Goal: Check status

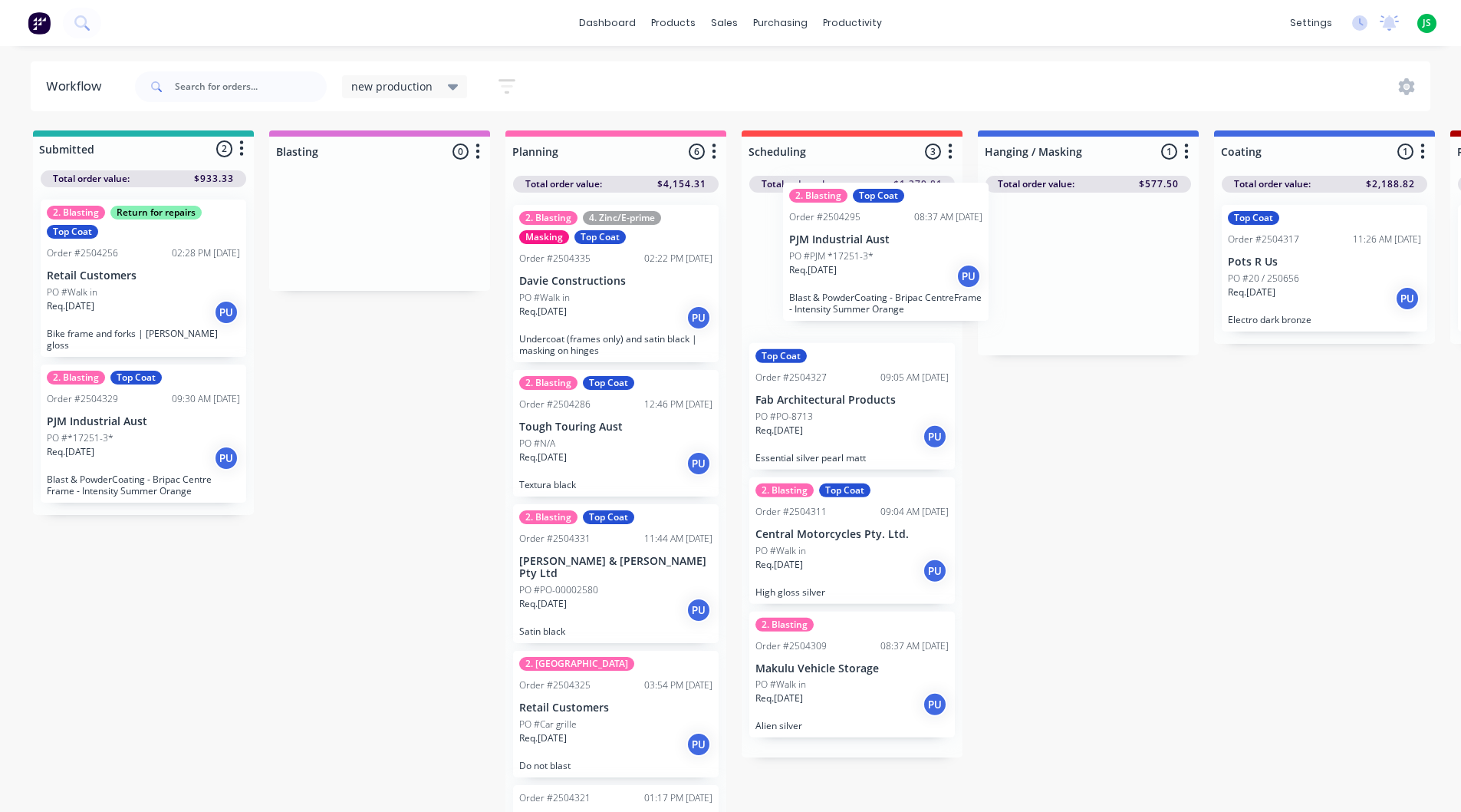
drag, startPoint x: 0, startPoint y: 0, endPoint x: 835, endPoint y: 291, distance: 884.3
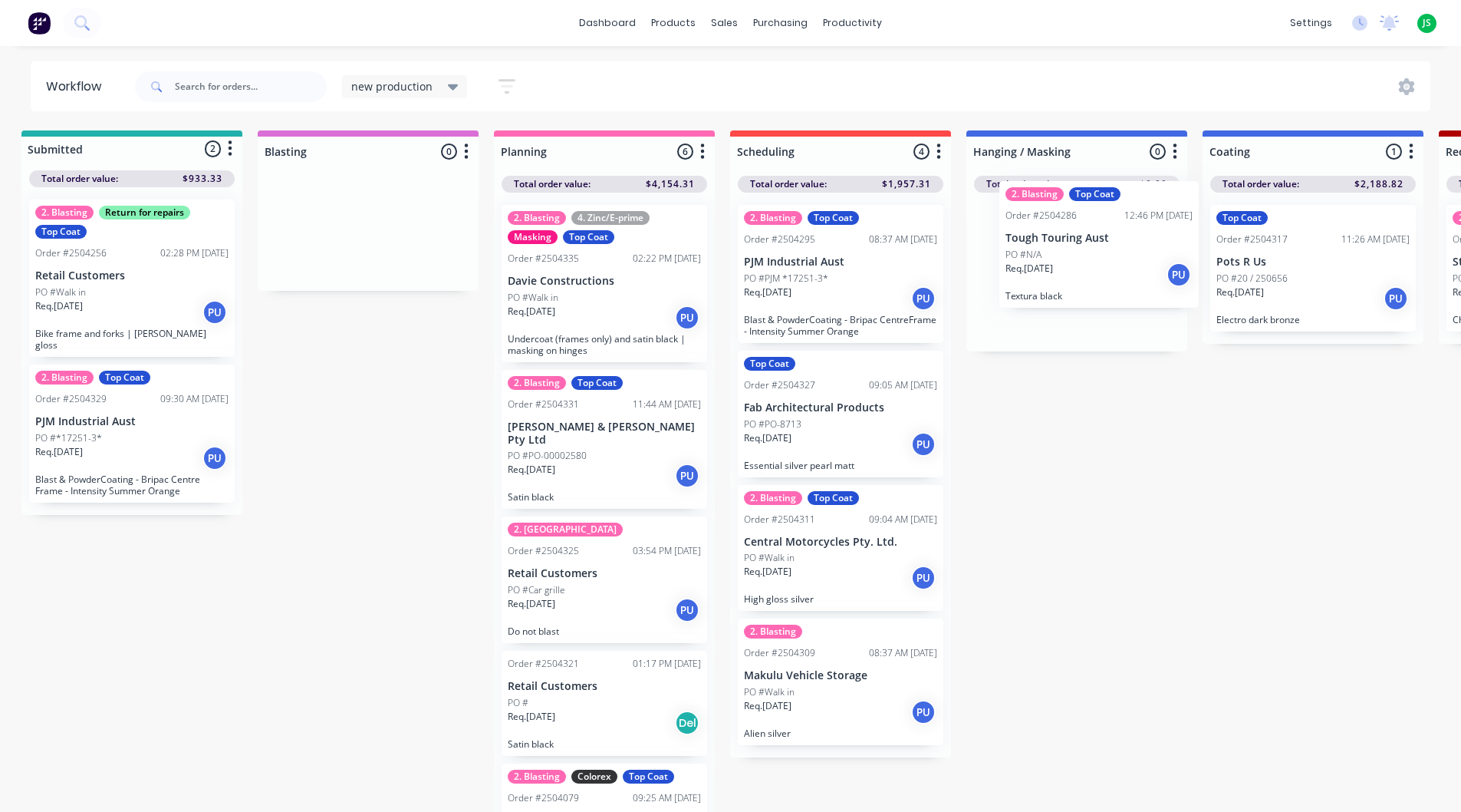
drag, startPoint x: 558, startPoint y: 459, endPoint x: 1050, endPoint y: 271, distance: 526.7
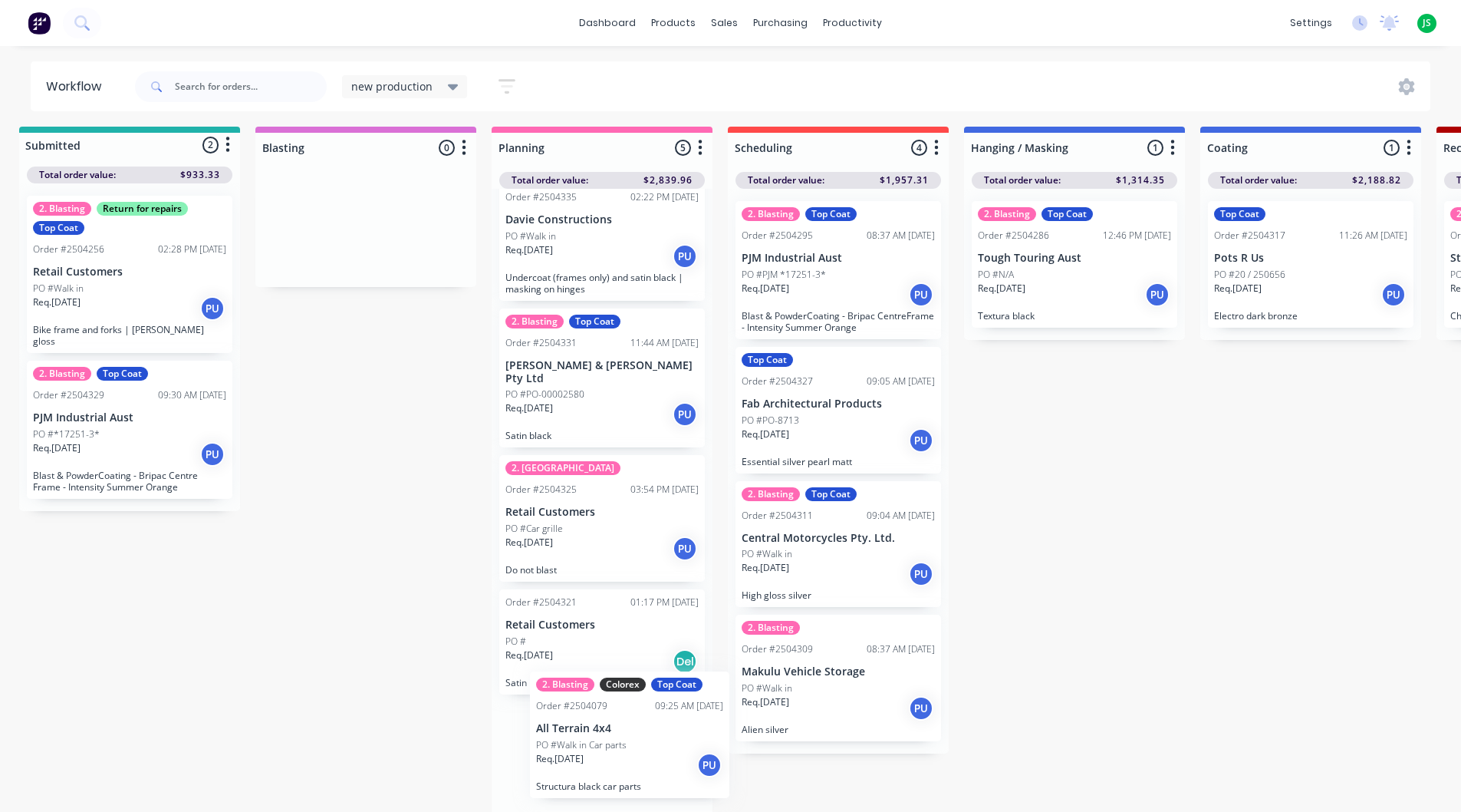
scroll to position [9, 14]
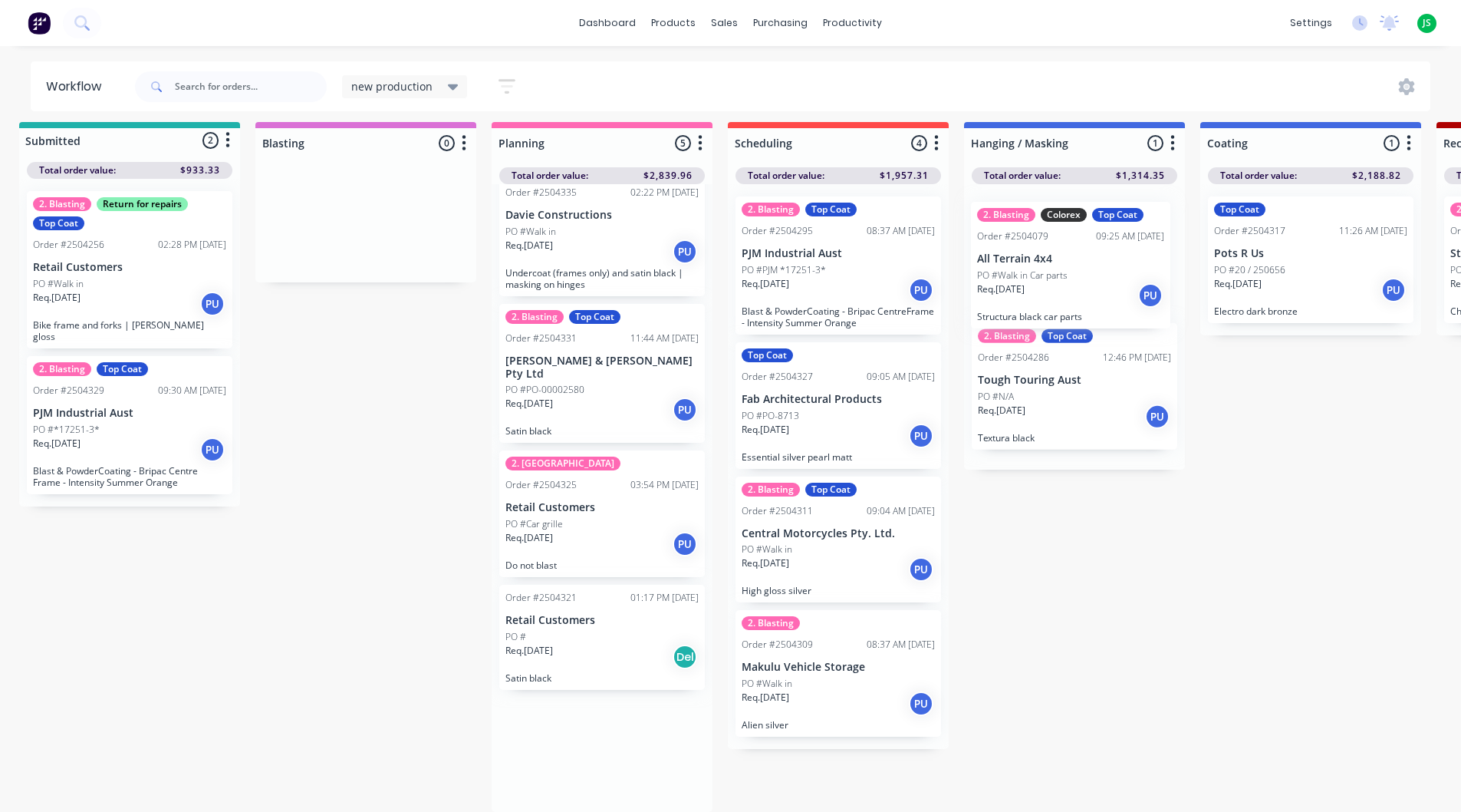
drag, startPoint x: 563, startPoint y: 780, endPoint x: 1038, endPoint y: 283, distance: 687.5
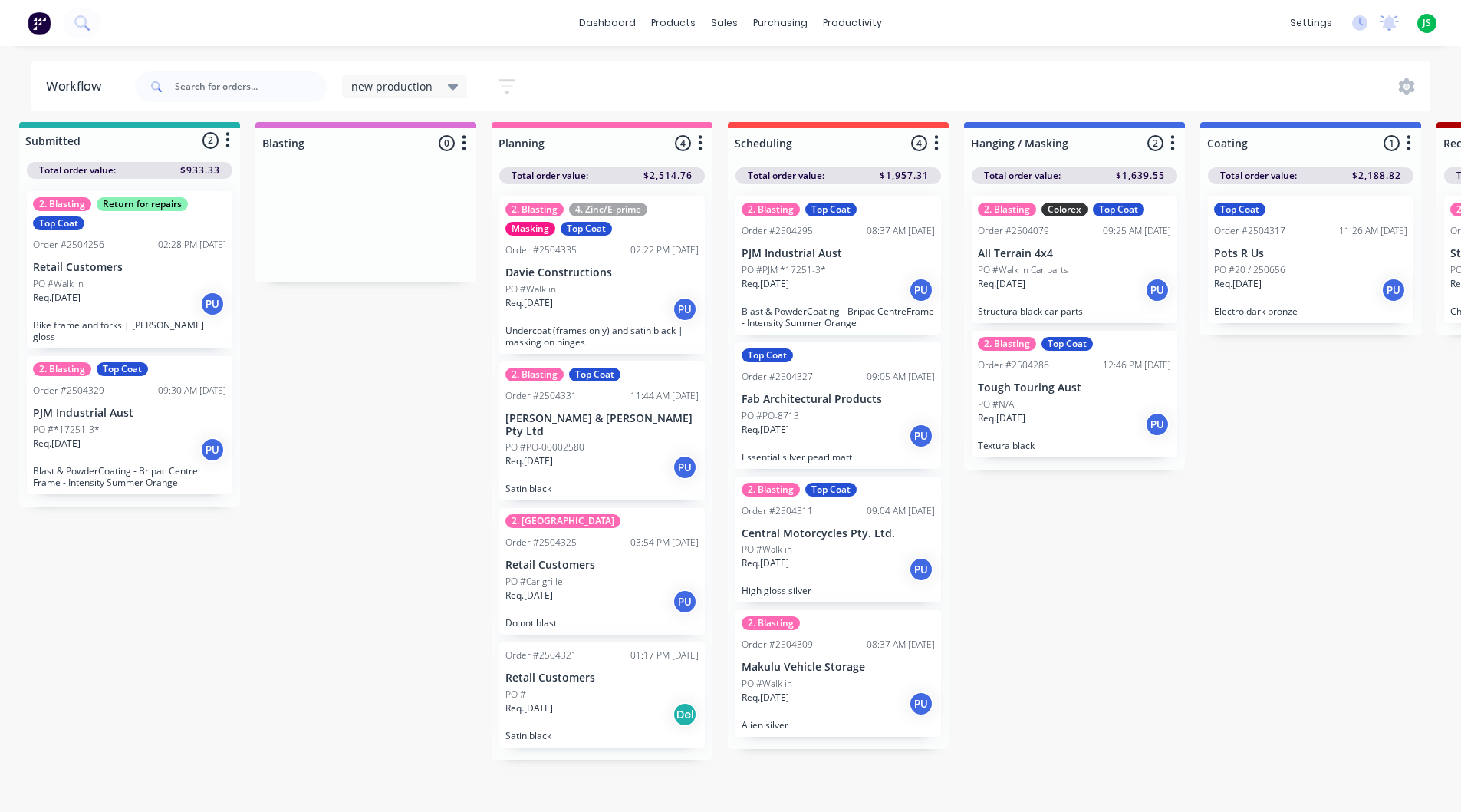
click at [1056, 398] on div "PO #N/A" at bounding box center [1075, 404] width 193 height 14
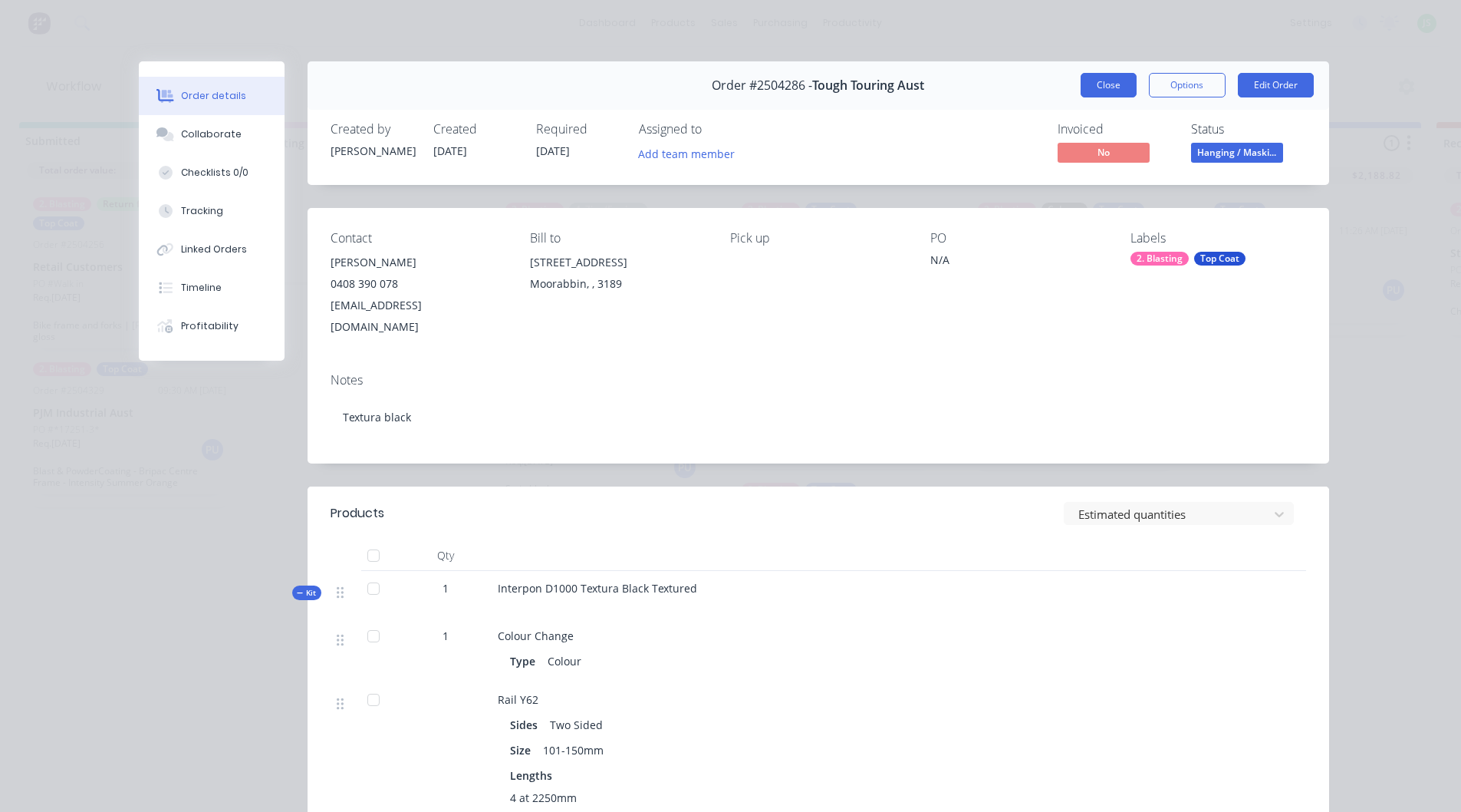
click at [1116, 83] on button "Close" at bounding box center [1108, 85] width 56 height 24
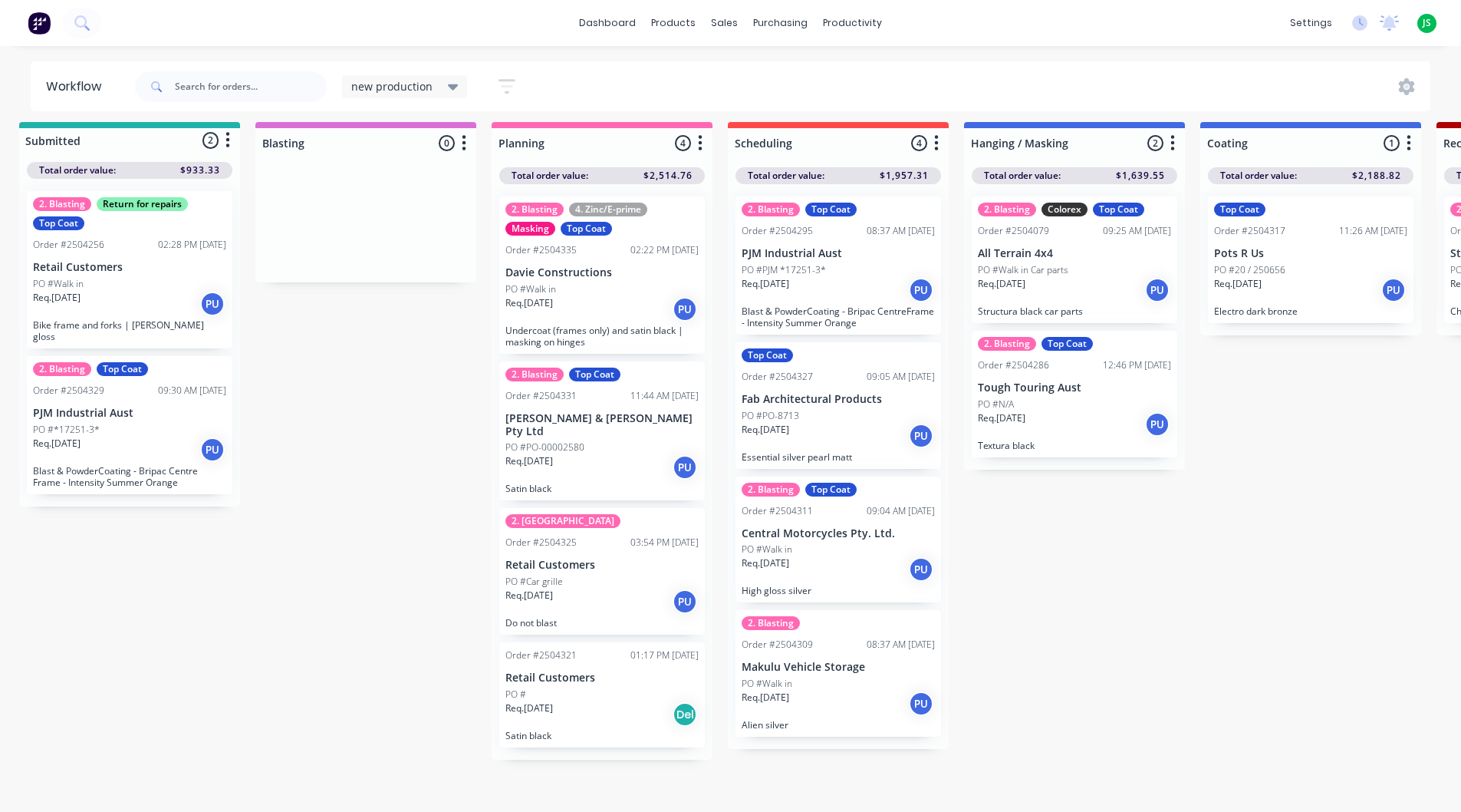
click at [1089, 388] on p "Tough Touring Aust" at bounding box center [1075, 388] width 193 height 13
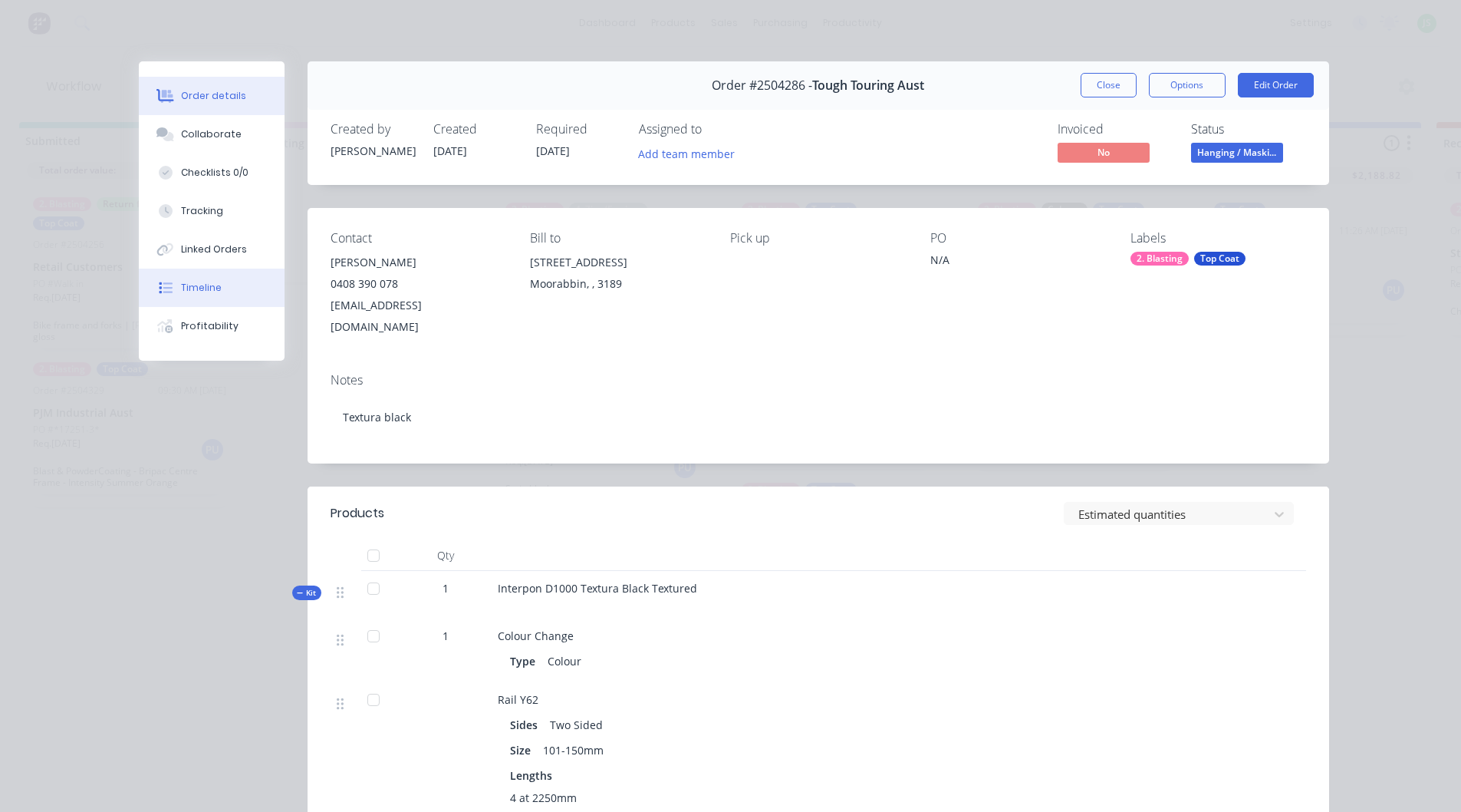
click at [233, 297] on button "Timeline" at bounding box center [212, 287] width 146 height 38
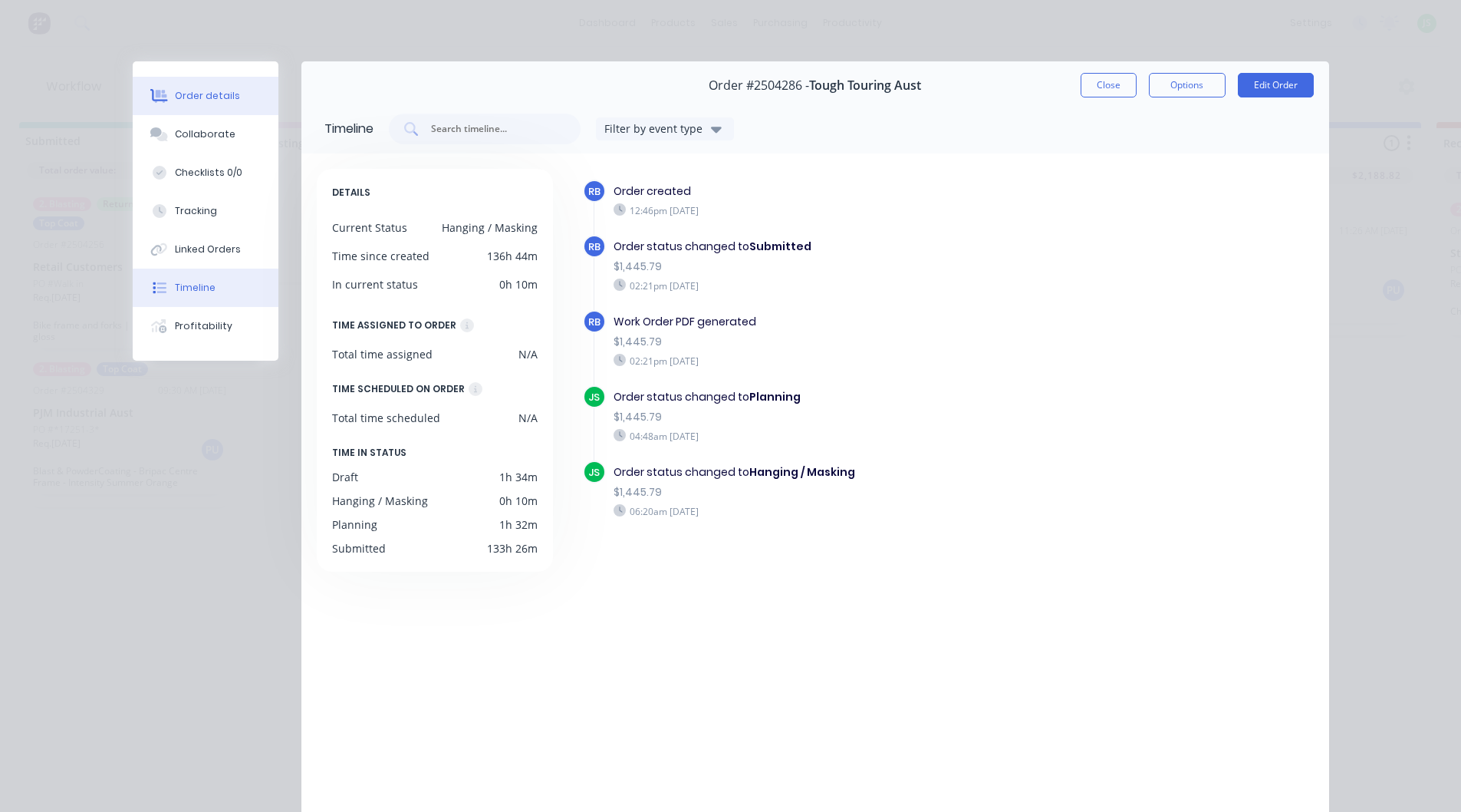
click at [230, 110] on button "Order details" at bounding box center [206, 96] width 146 height 38
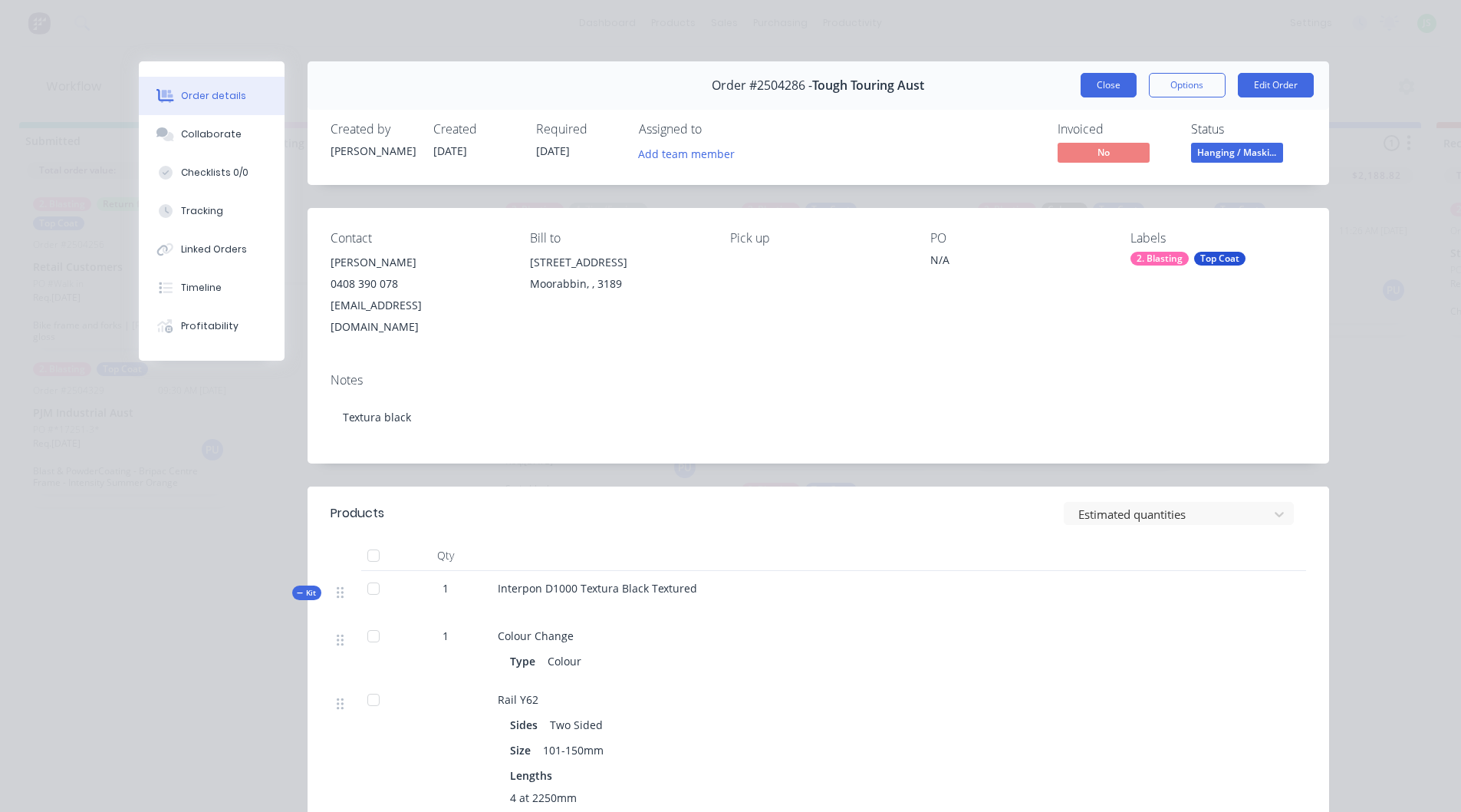
click at [1100, 87] on button "Close" at bounding box center [1108, 85] width 56 height 24
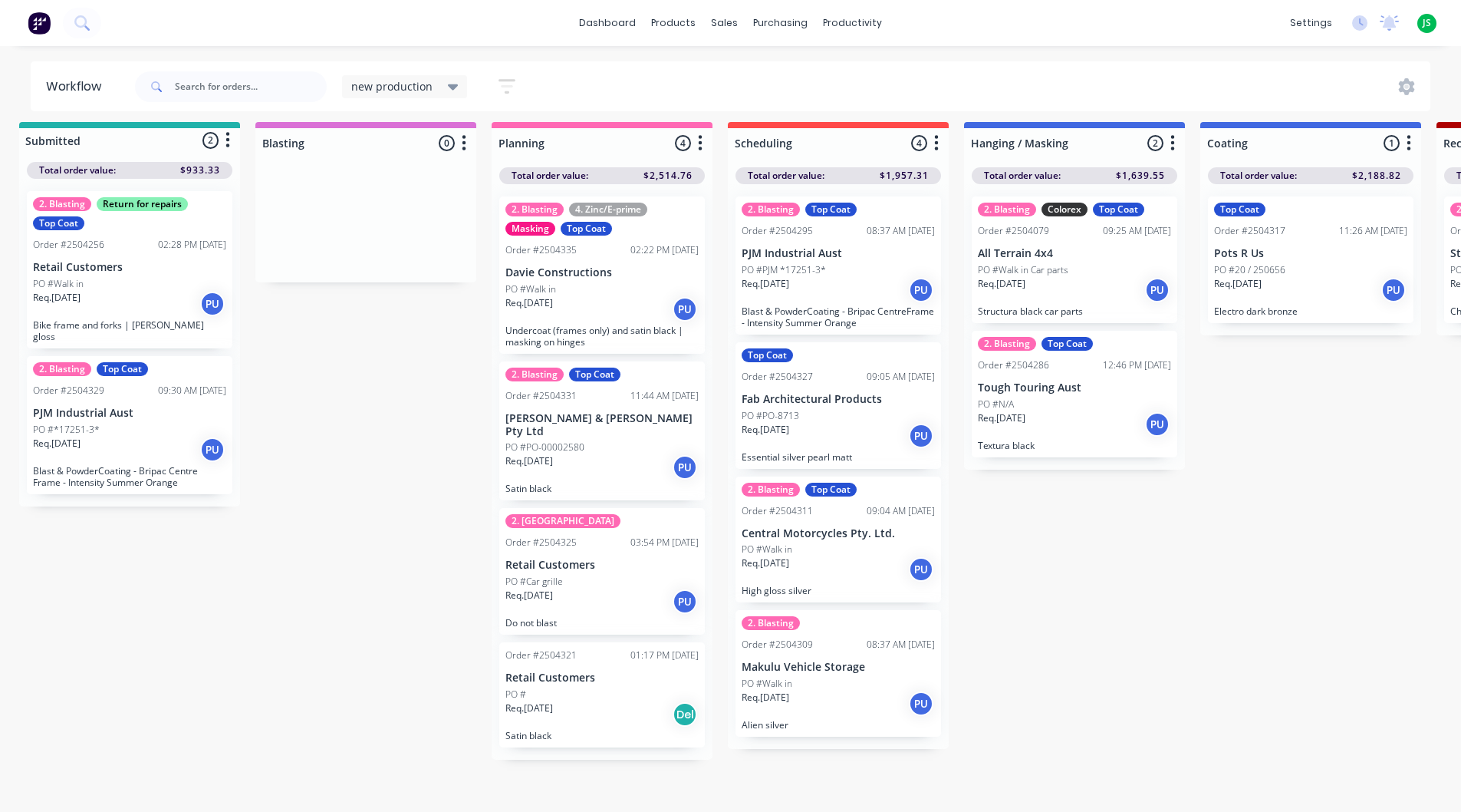
click at [1092, 411] on div "Req. [DATE] PU" at bounding box center [1075, 424] width 193 height 26
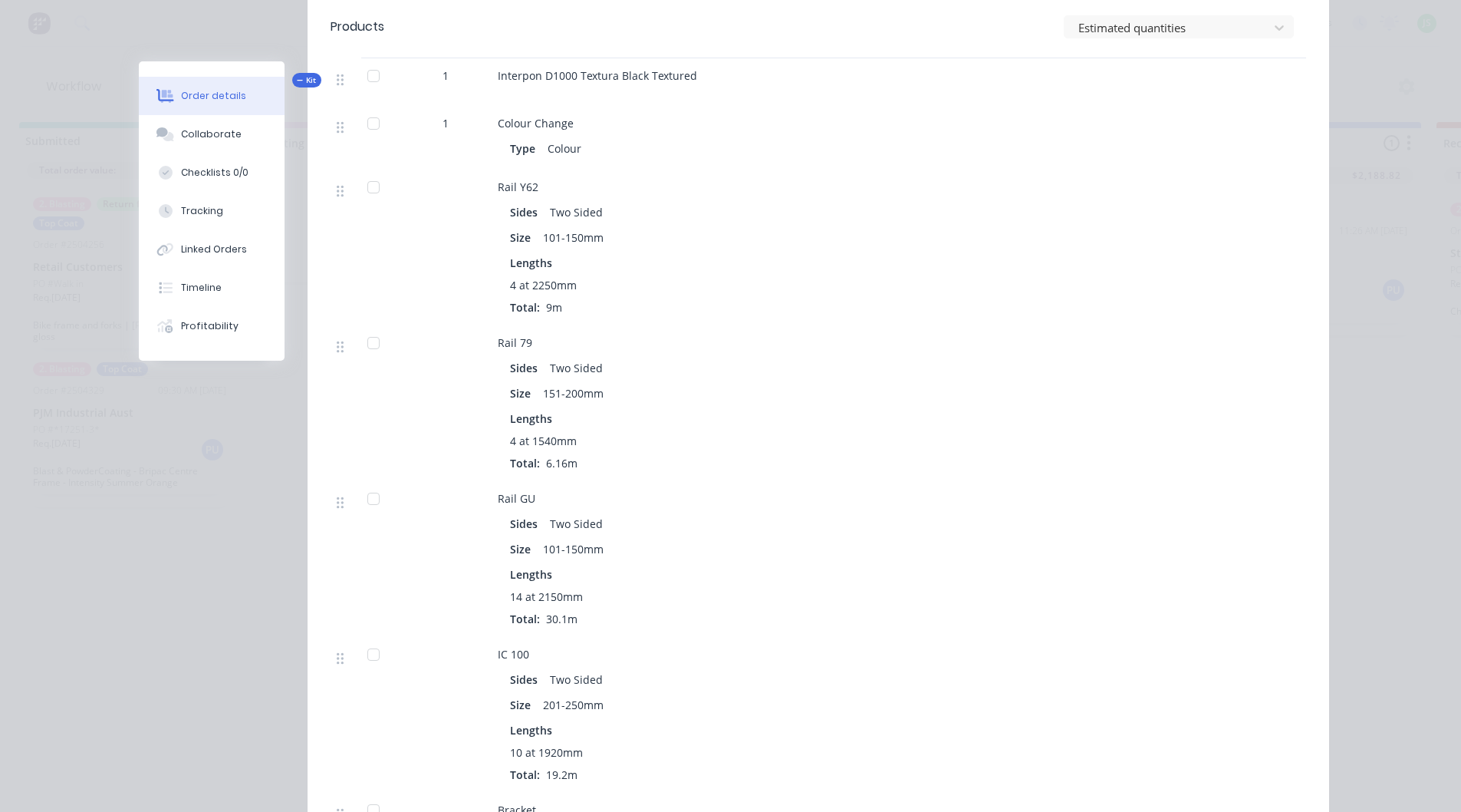
scroll to position [537, 0]
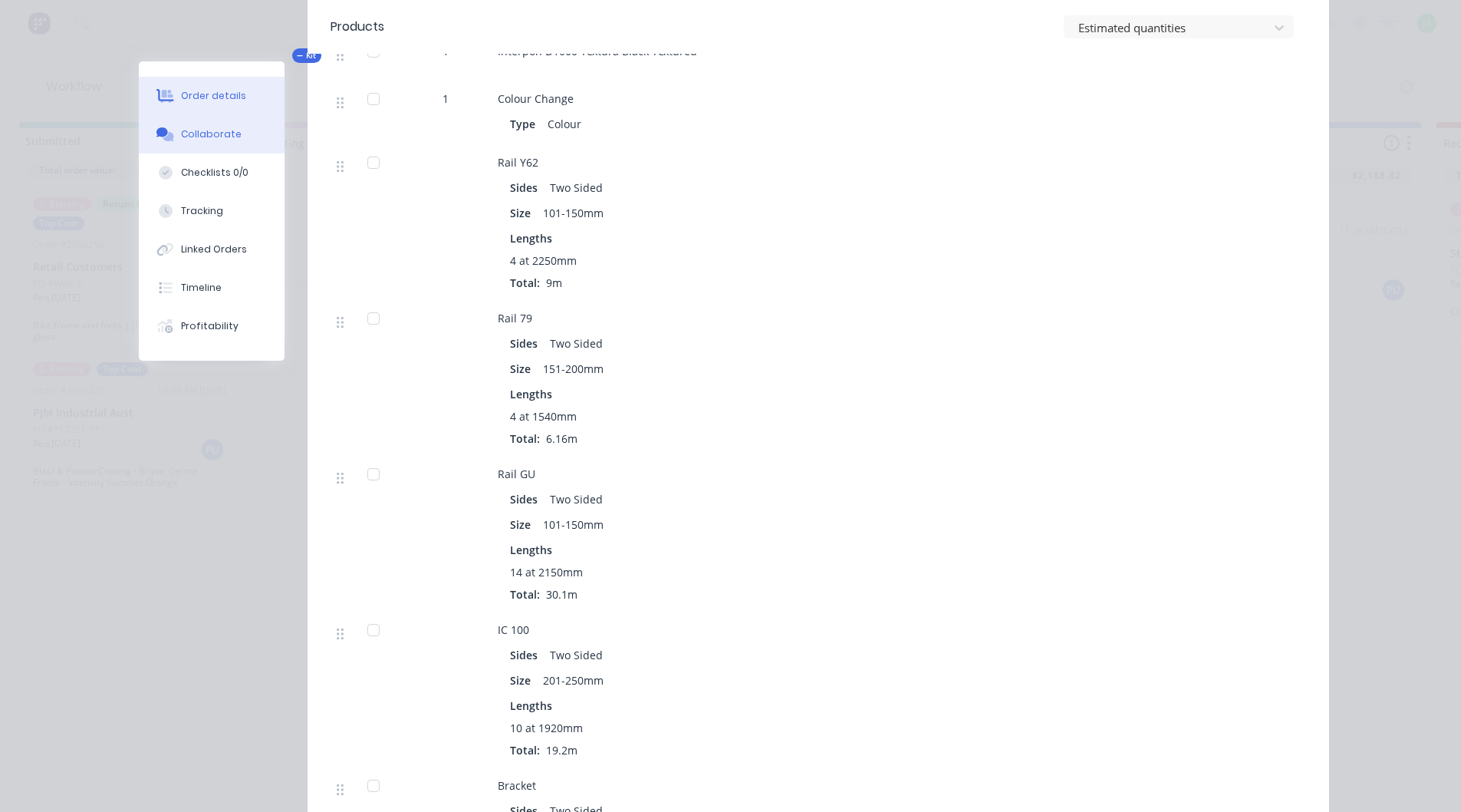
click at [182, 127] on div "Collaborate" at bounding box center [211, 134] width 61 height 14
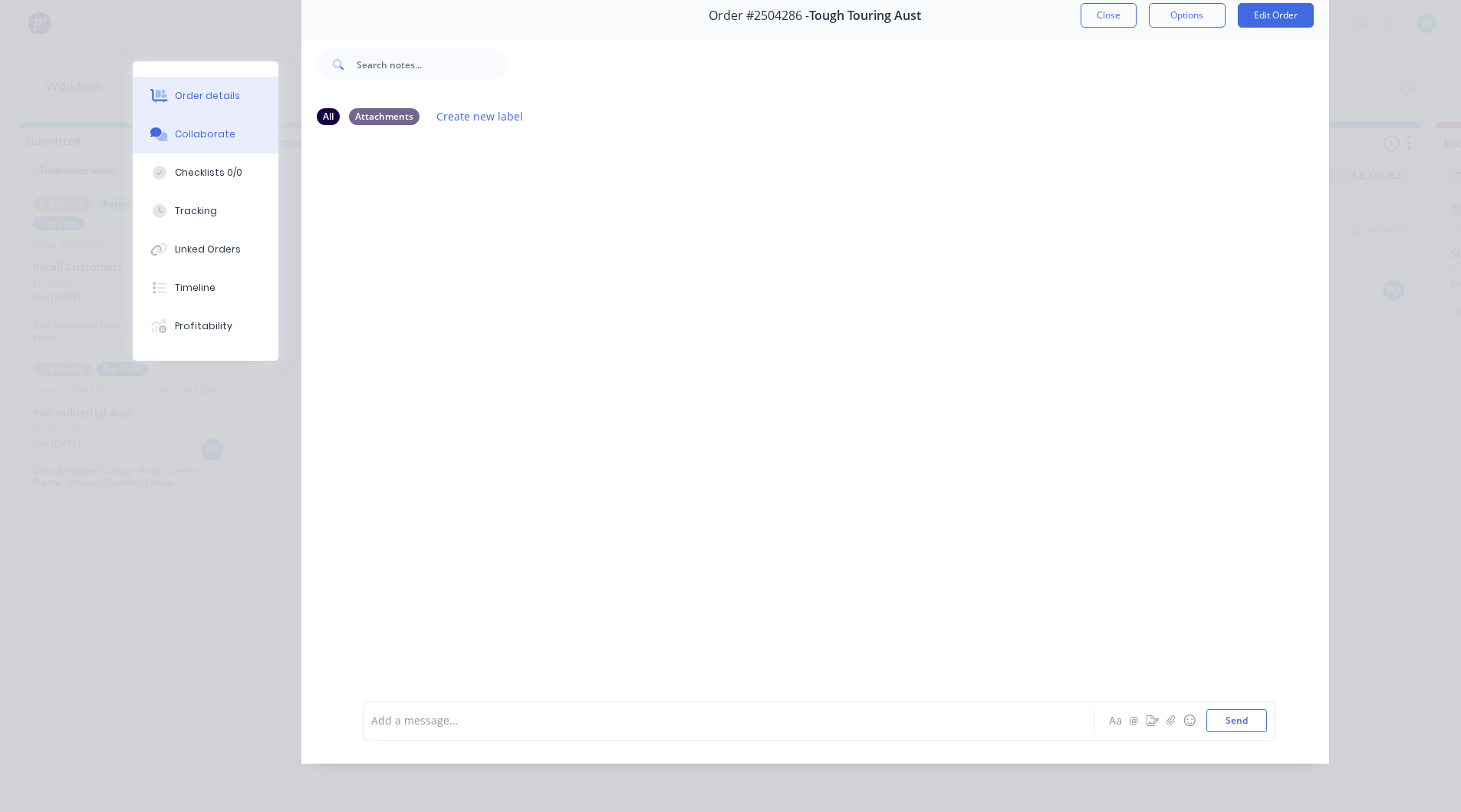
scroll to position [0, 0]
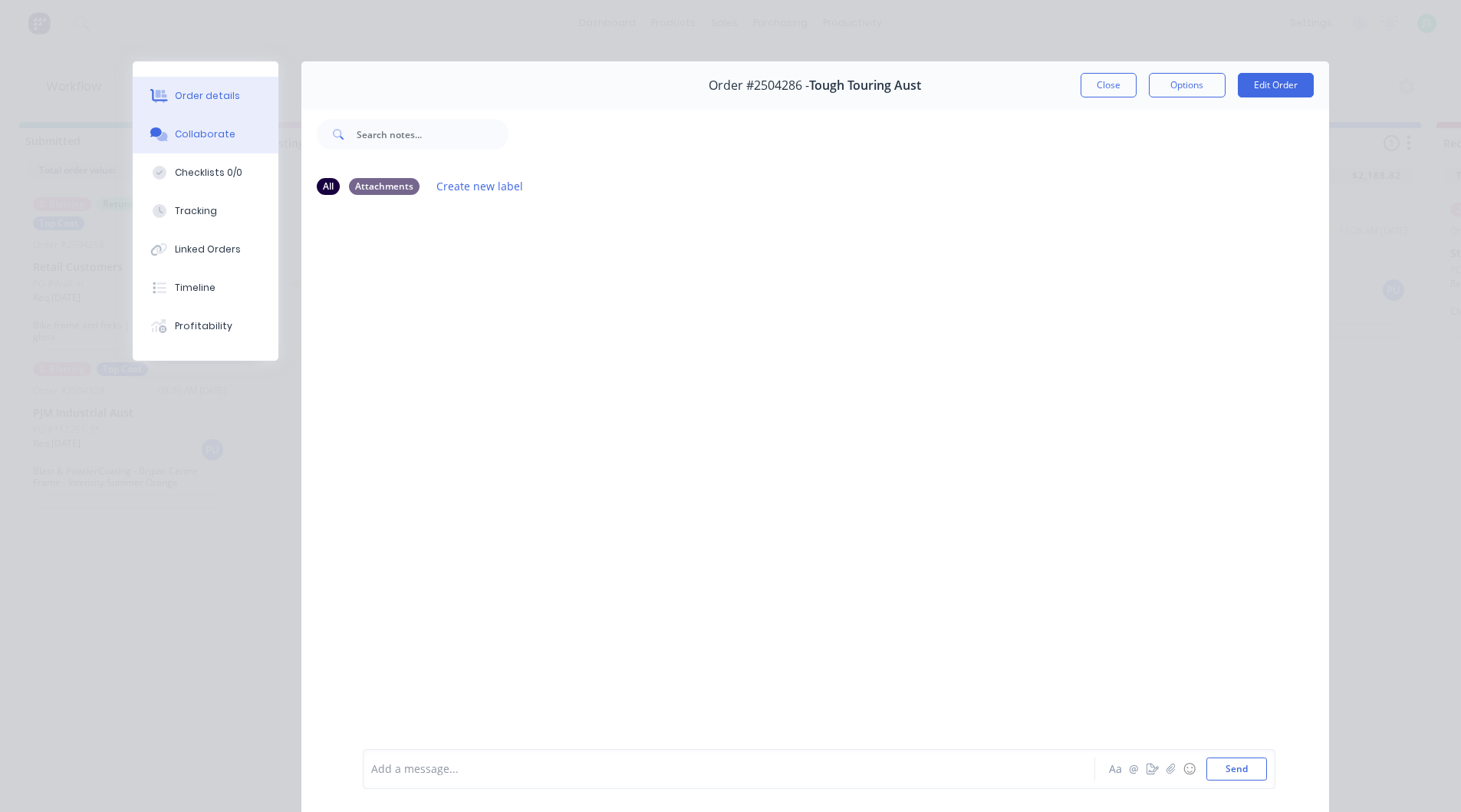
click at [213, 95] on div "Order details" at bounding box center [208, 96] width 65 height 14
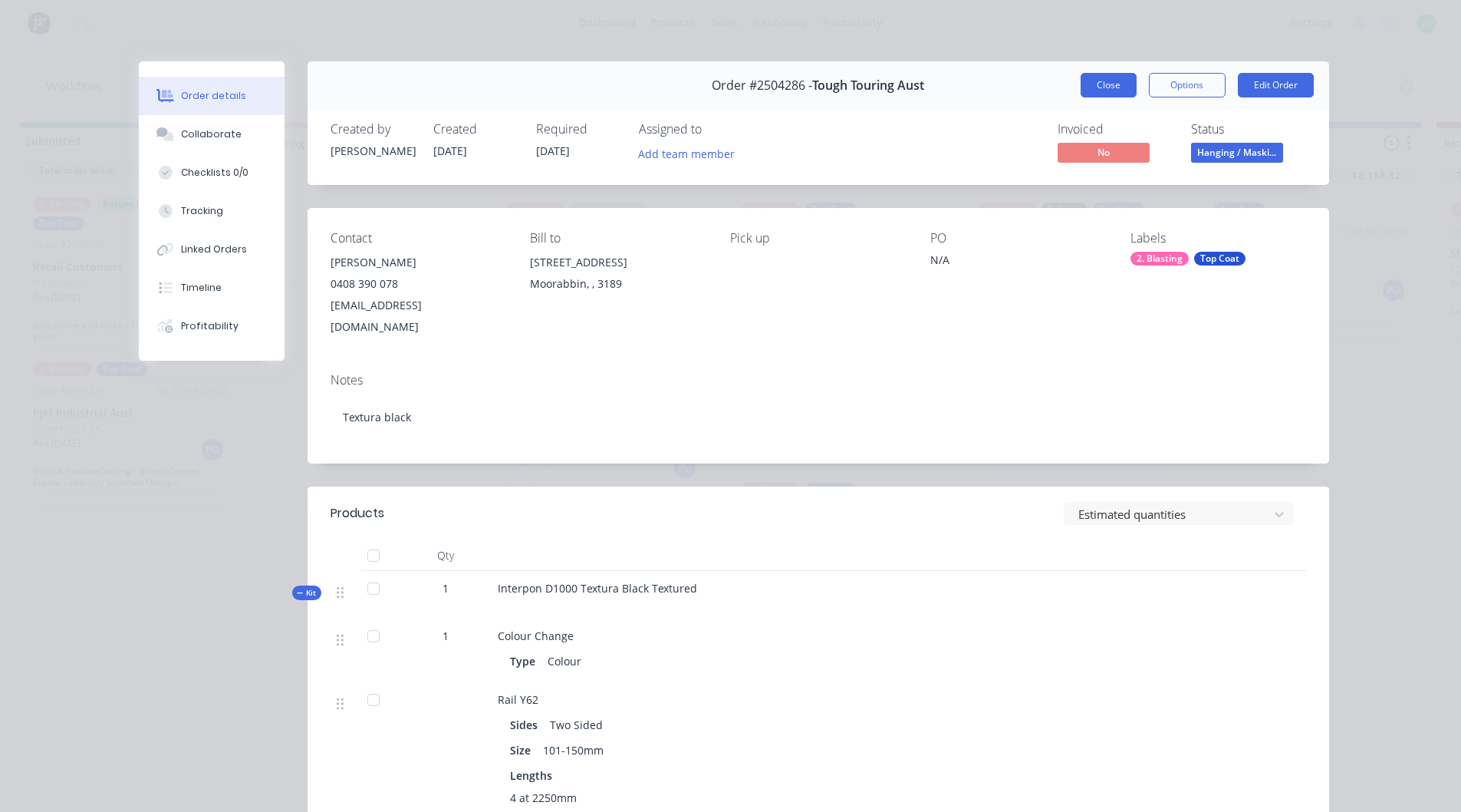
click at [1110, 90] on button "Close" at bounding box center [1108, 85] width 56 height 24
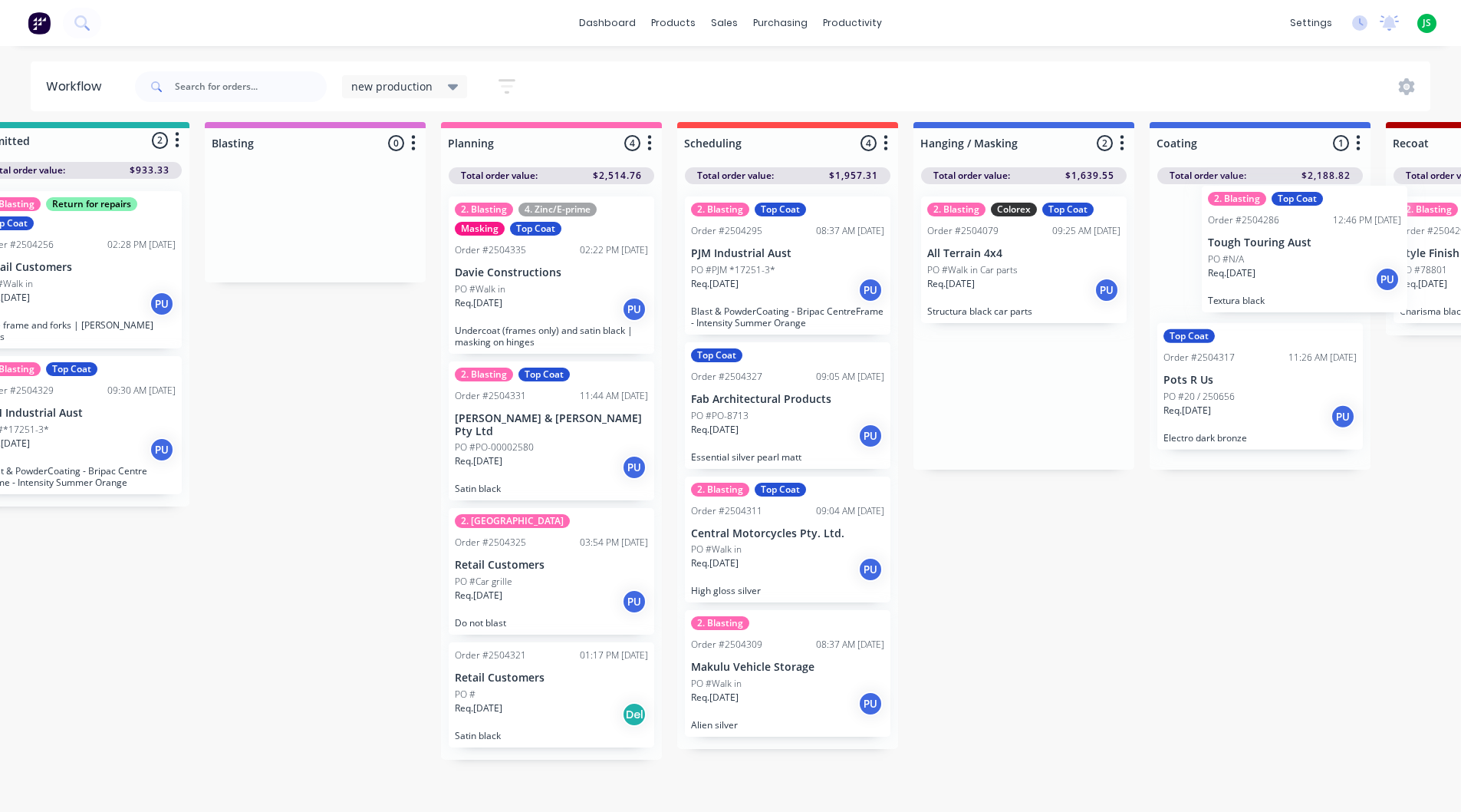
scroll to position [9, 217]
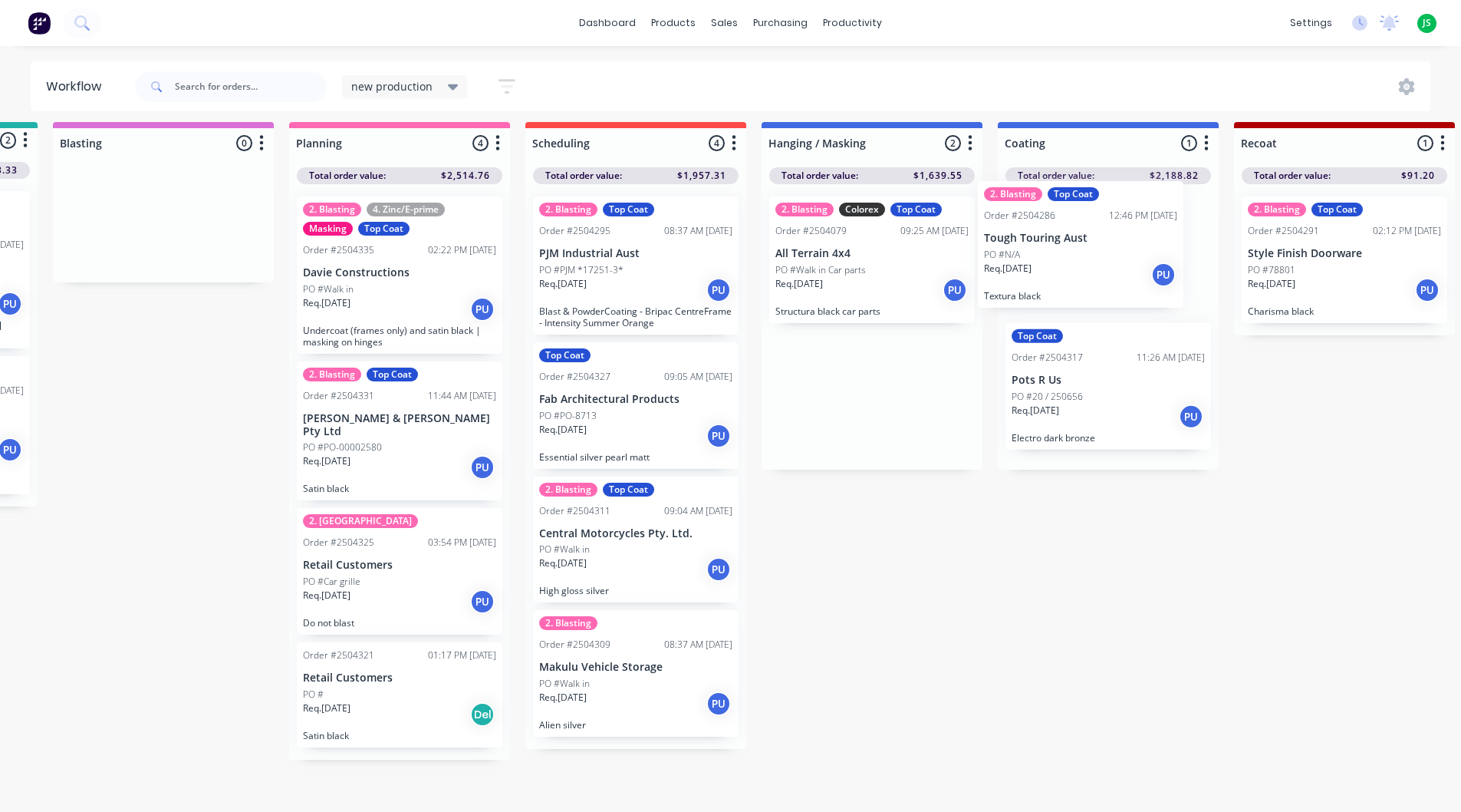
drag, startPoint x: 1034, startPoint y: 434, endPoint x: 1051, endPoint y: 280, distance: 154.9
